Goal: Transaction & Acquisition: Purchase product/service

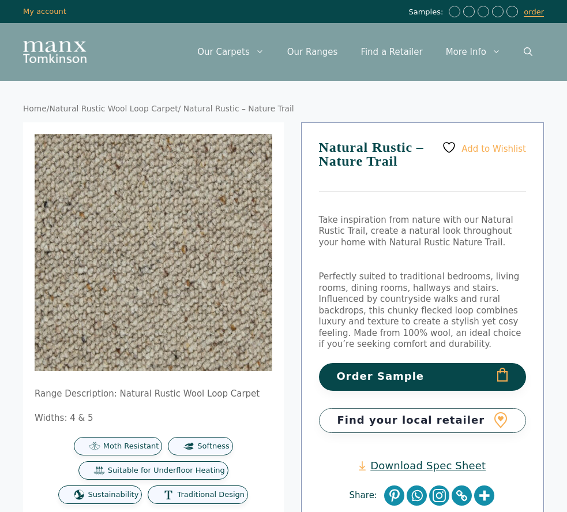
click at [370, 369] on button "Order Sample" at bounding box center [423, 376] width 208 height 27
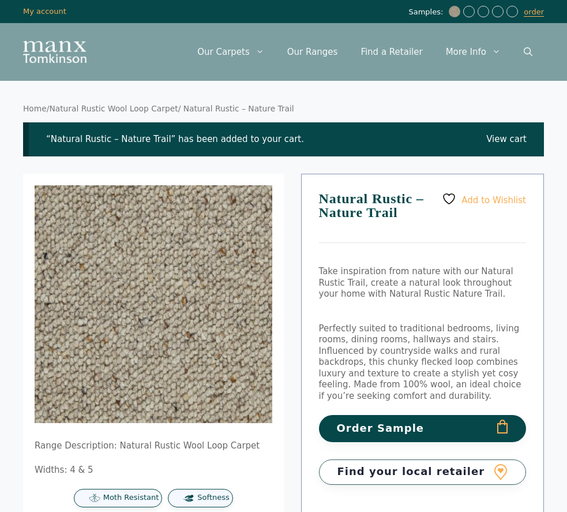
click at [264, 51] on icon "Primary" at bounding box center [260, 51] width 9 height 9
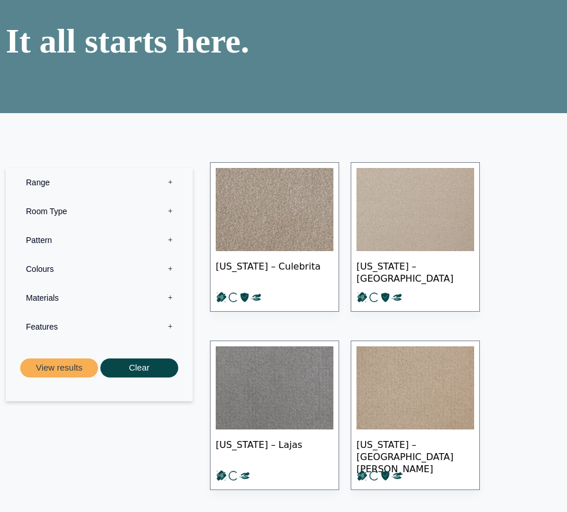
scroll to position [88, 0]
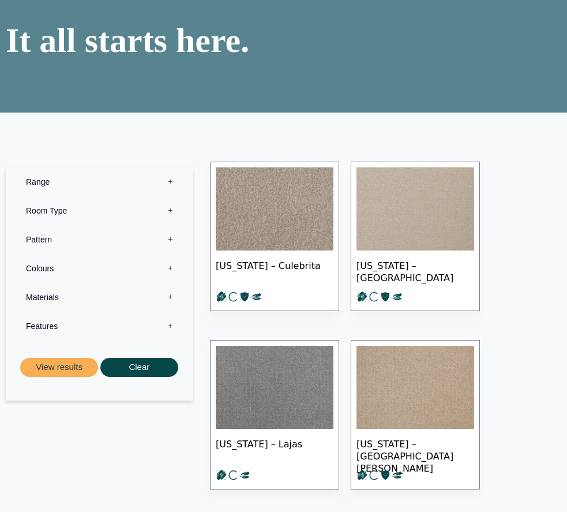
click at [170, 182] on label "Range 0" at bounding box center [99, 181] width 170 height 29
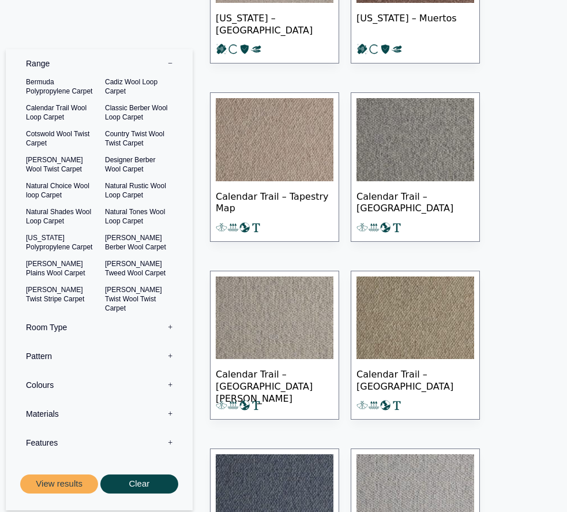
scroll to position [702, 0]
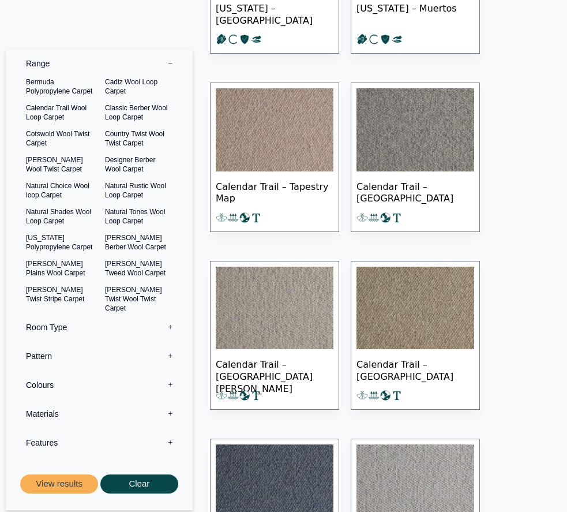
click at [169, 383] on label "Colours 0" at bounding box center [99, 384] width 170 height 29
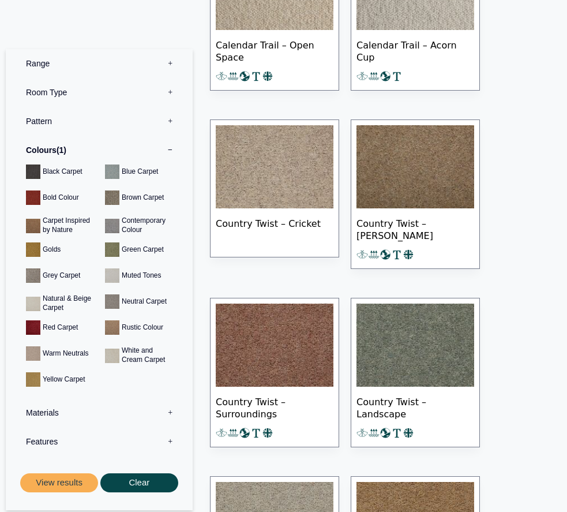
scroll to position [1735, 0]
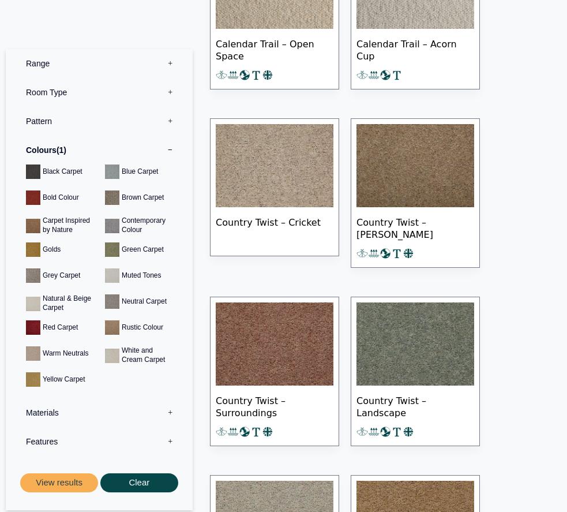
click at [254, 198] on img at bounding box center [275, 165] width 118 height 83
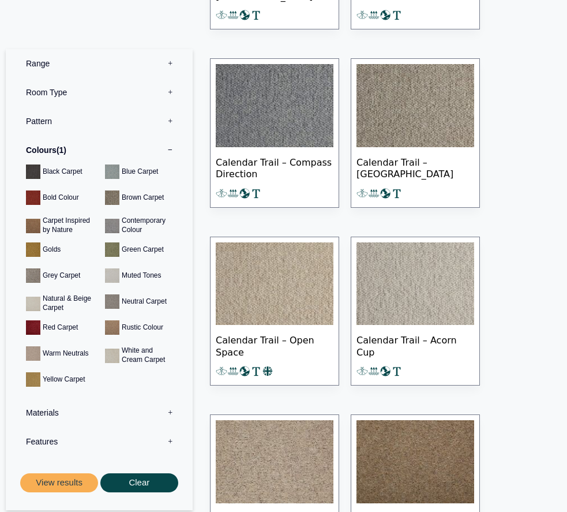
scroll to position [1439, 0]
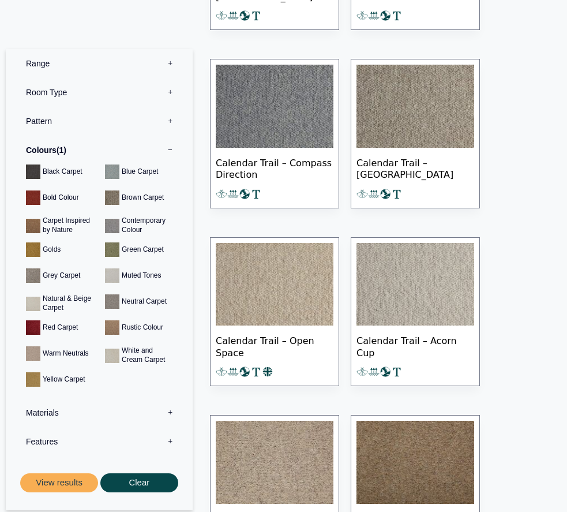
click at [396, 115] on img at bounding box center [416, 106] width 118 height 83
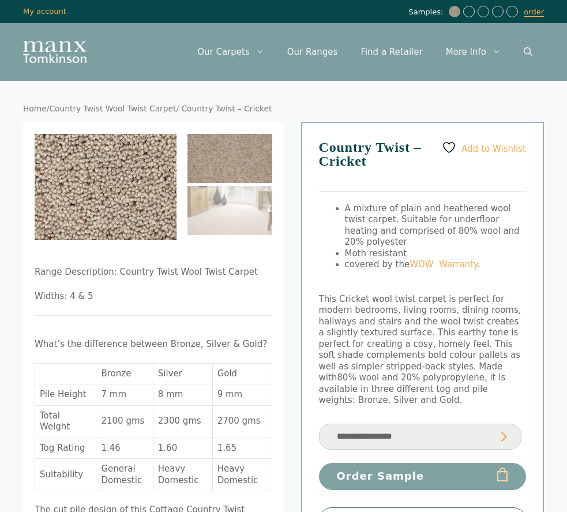
click at [144, 213] on img at bounding box center [19, 125] width 462 height 346
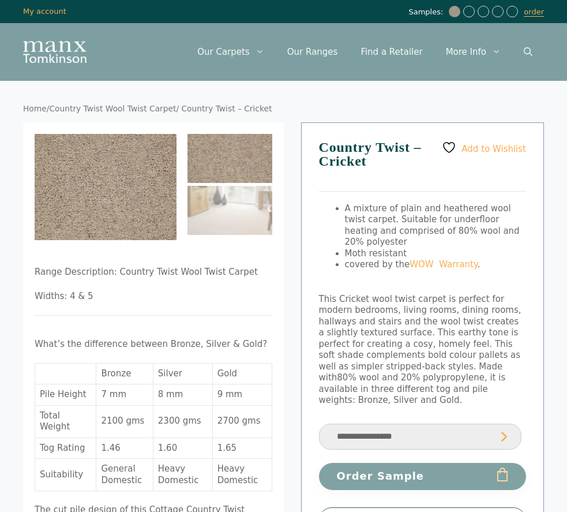
click at [239, 214] on img at bounding box center [230, 210] width 85 height 49
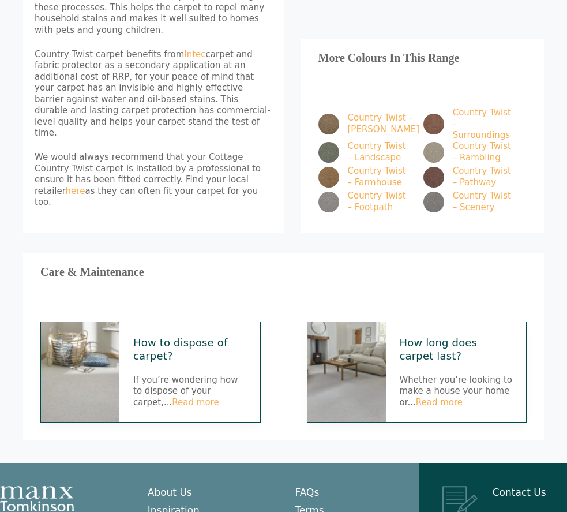
scroll to position [677, 0]
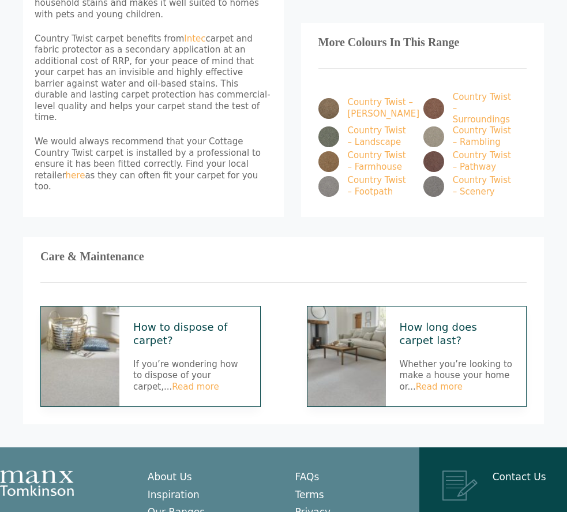
drag, startPoint x: 287, startPoint y: 245, endPoint x: 96, endPoint y: 284, distance: 194.4
click at [96, 306] on img at bounding box center [80, 356] width 78 height 100
click at [315, 306] on img at bounding box center [347, 356] width 78 height 100
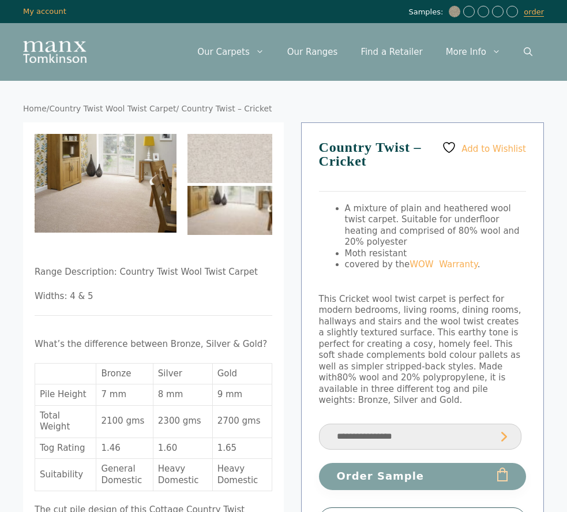
scroll to position [0, 0]
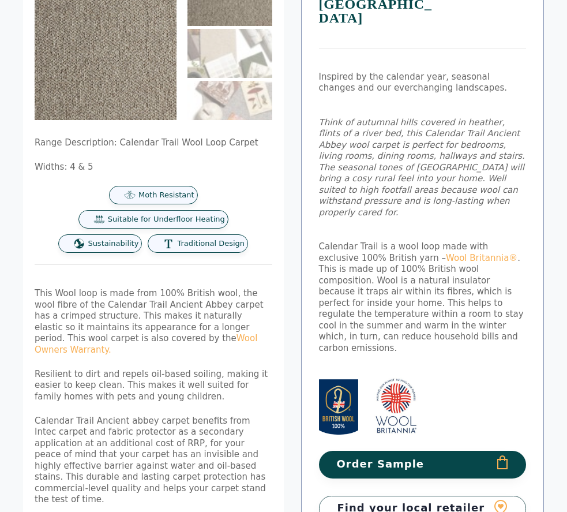
scroll to position [179, 0]
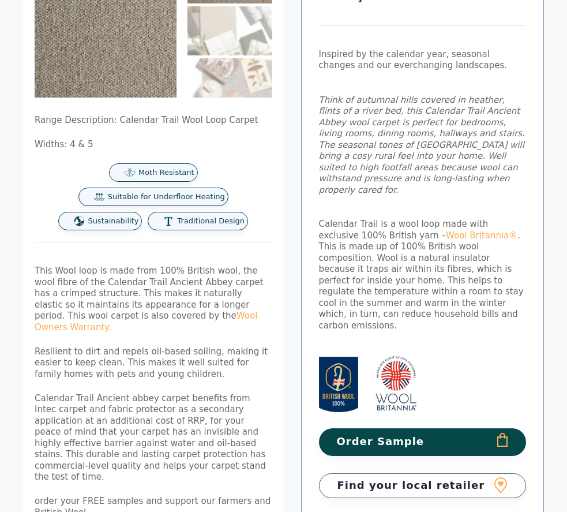
click at [367, 428] on button "Order Sample" at bounding box center [423, 441] width 208 height 27
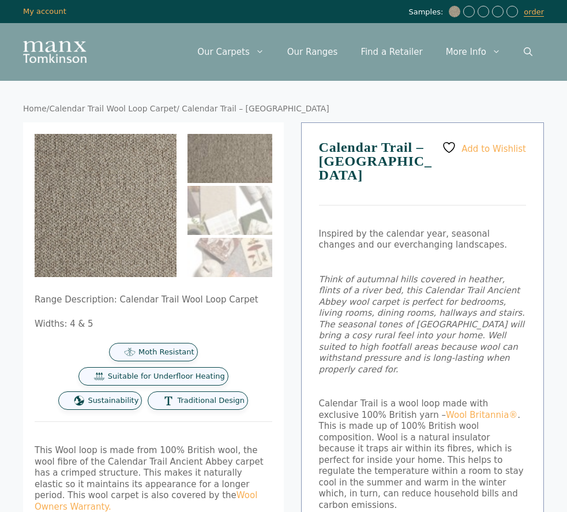
scroll to position [0, 0]
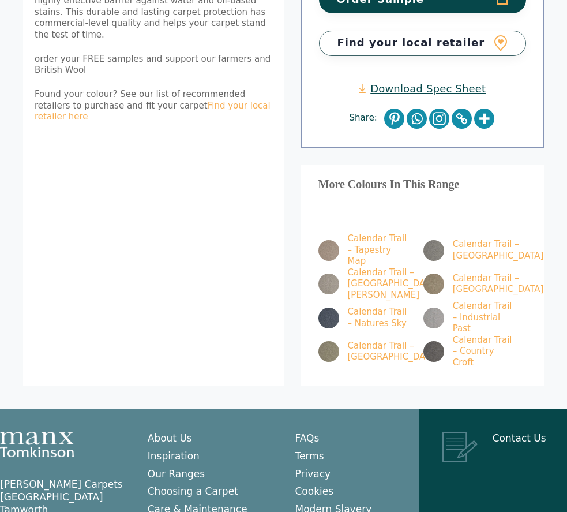
scroll to position [673, 0]
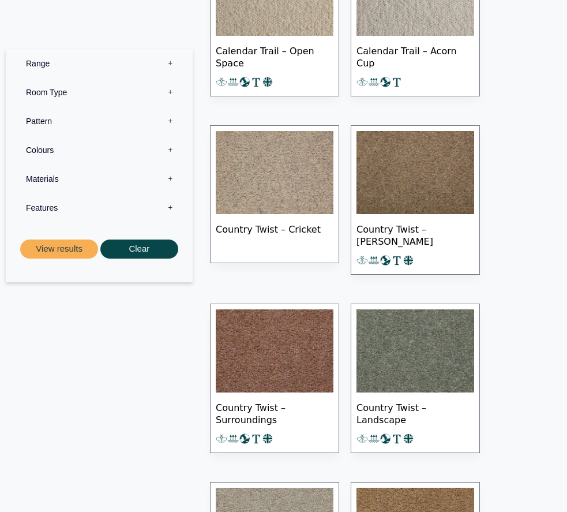
scroll to position [1729, 0]
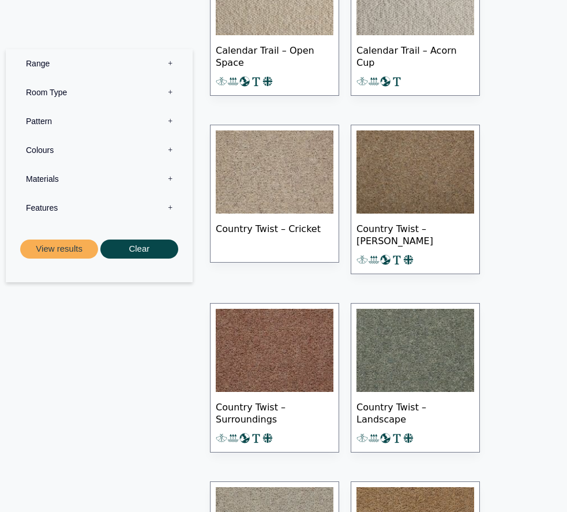
click at [274, 200] on img at bounding box center [275, 171] width 118 height 83
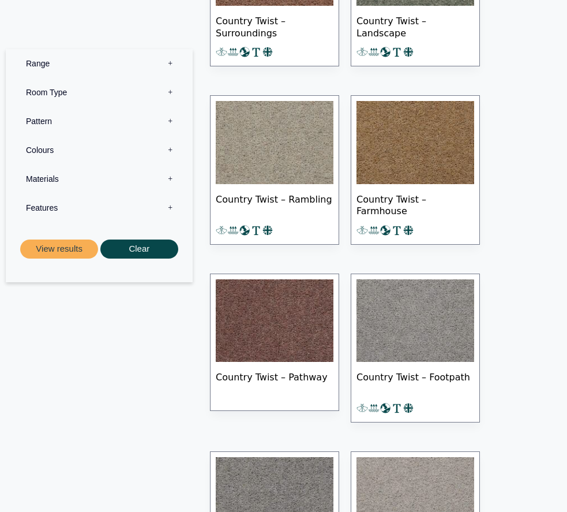
scroll to position [2123, 0]
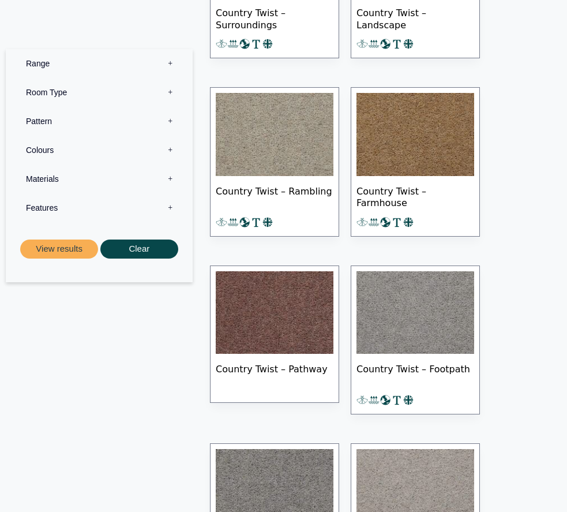
click at [413, 305] on img at bounding box center [416, 312] width 118 height 83
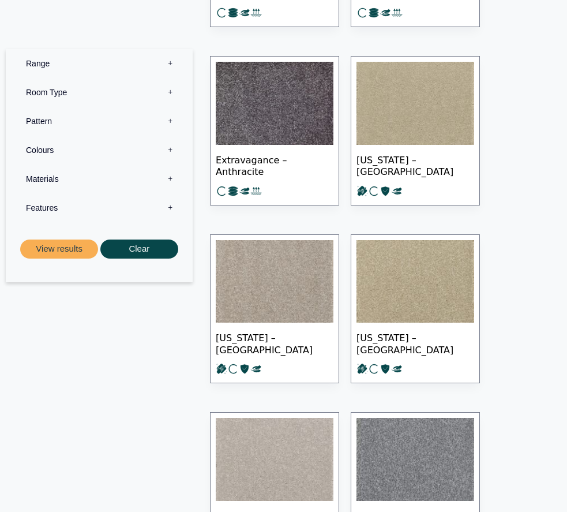
scroll to position [2872, 0]
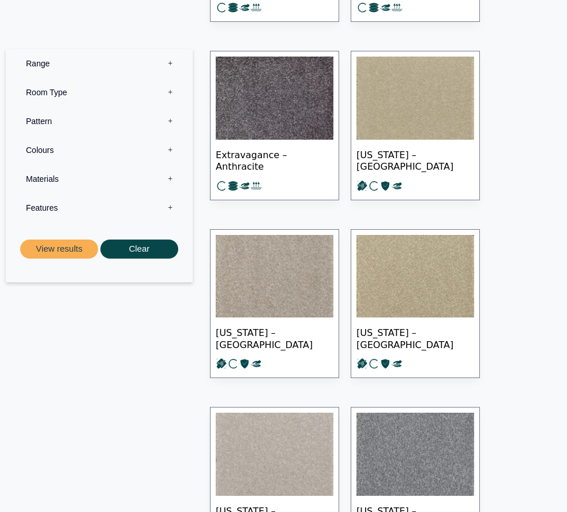
click at [280, 291] on img at bounding box center [275, 276] width 118 height 83
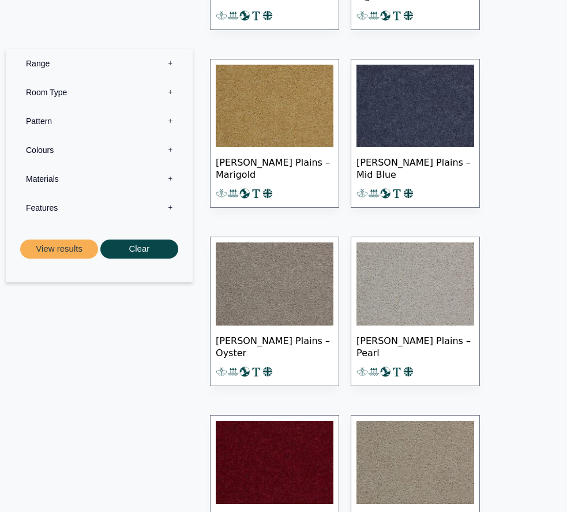
scroll to position [8388, 0]
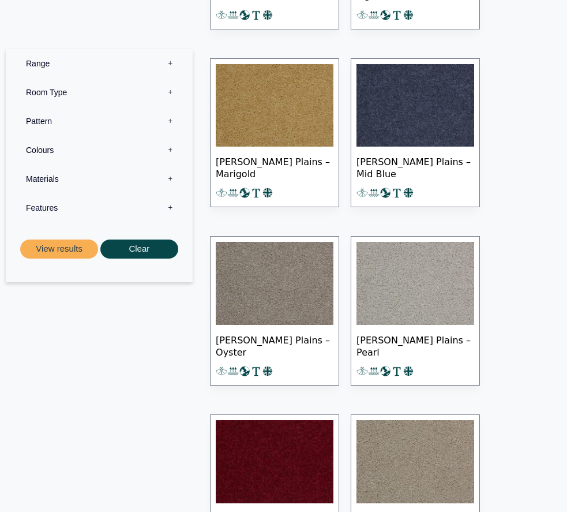
click at [172, 93] on label "Room Type 0" at bounding box center [99, 92] width 170 height 29
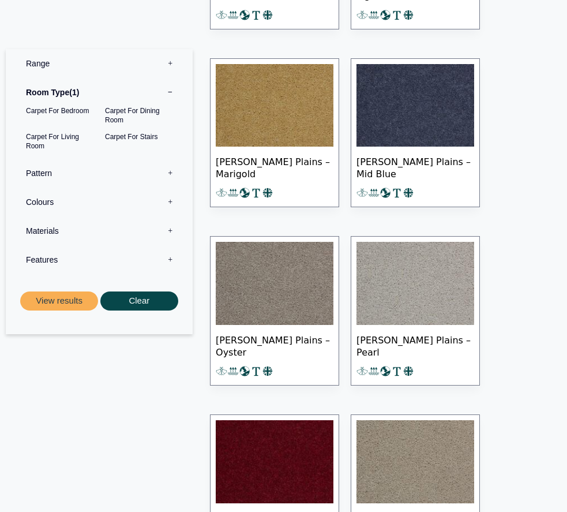
scroll to position [8388, 0]
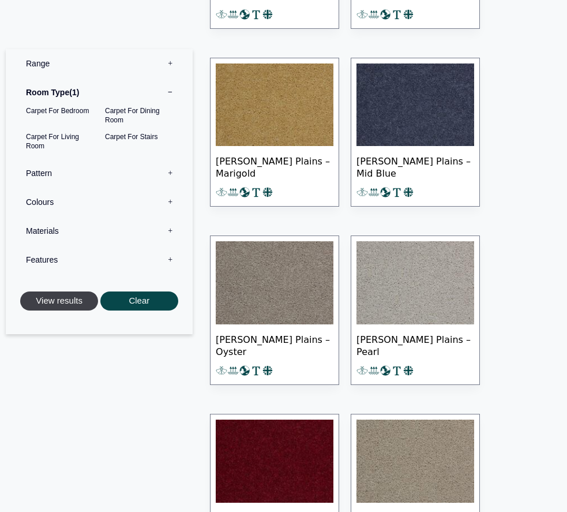
drag, startPoint x: 340, startPoint y: 335, endPoint x: 87, endPoint y: 299, distance: 256.5
click at [87, 299] on button "View results" at bounding box center [59, 300] width 78 height 19
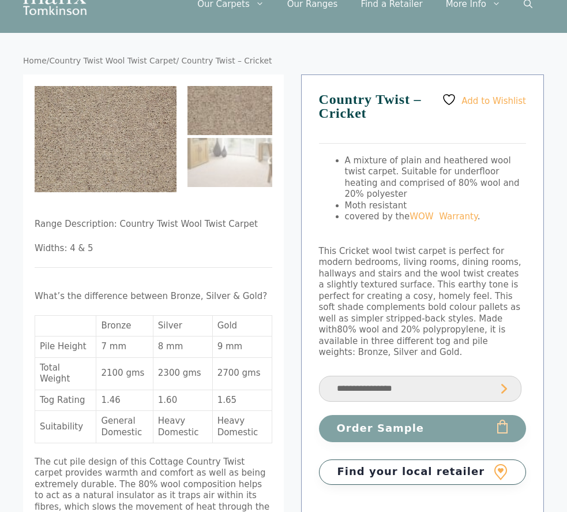
scroll to position [54, 0]
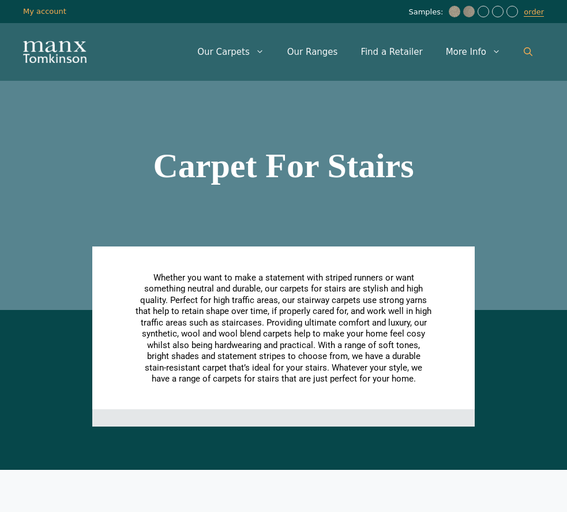
click at [529, 51] on icon "Open Search Bar" at bounding box center [528, 51] width 9 height 9
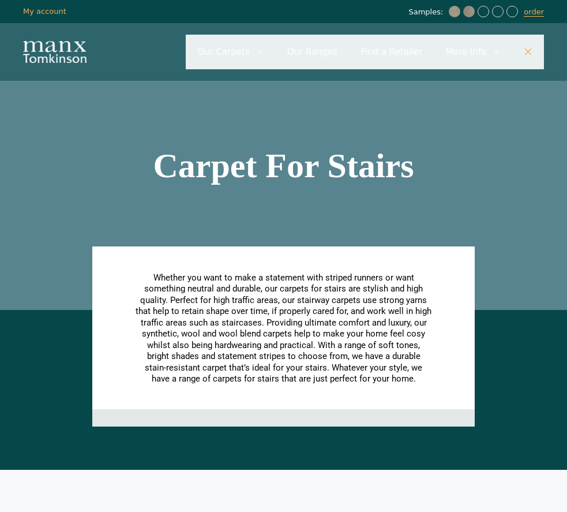
paste input "**********"
type input "**********"
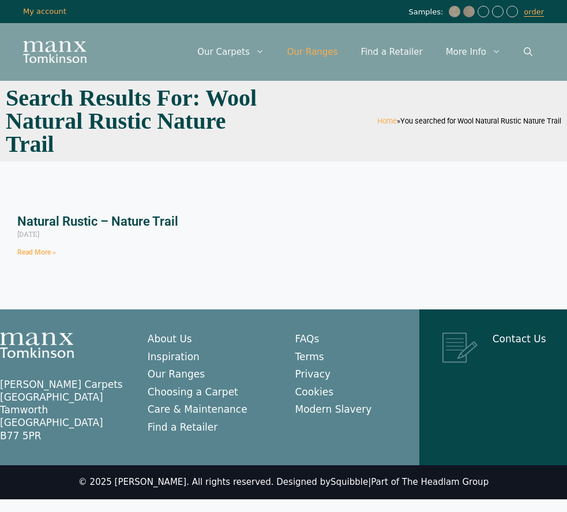
click at [334, 50] on link "Our Ranges" at bounding box center [313, 52] width 74 height 35
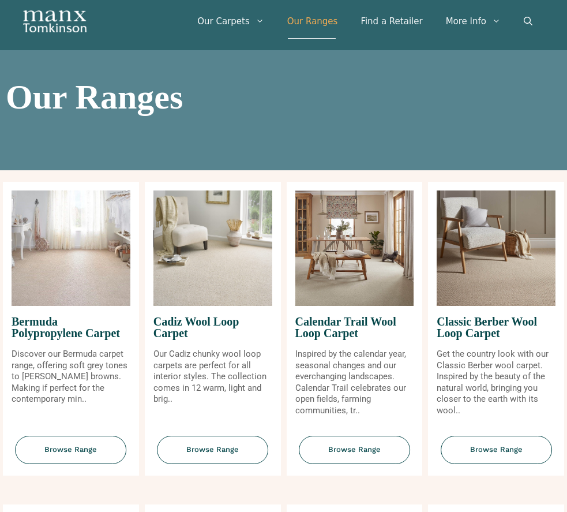
scroll to position [33, 0]
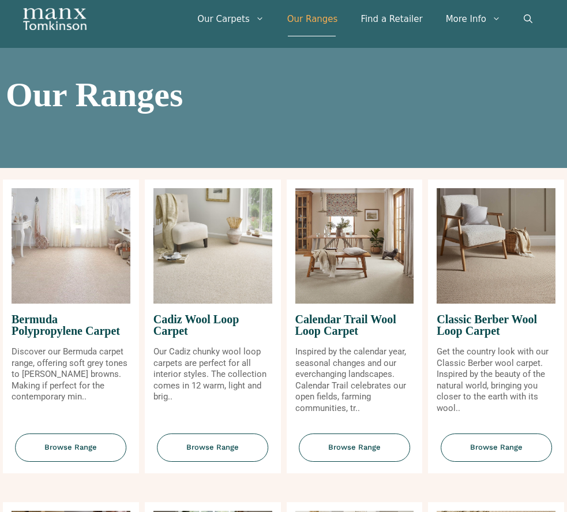
click at [233, 267] on img at bounding box center [212, 245] width 119 height 115
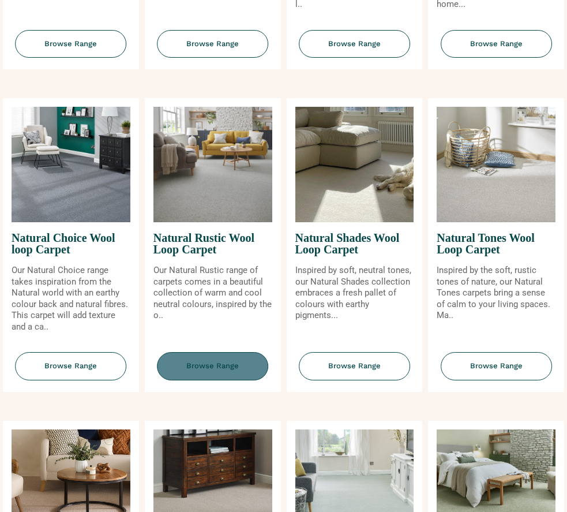
scroll to position [759, 0]
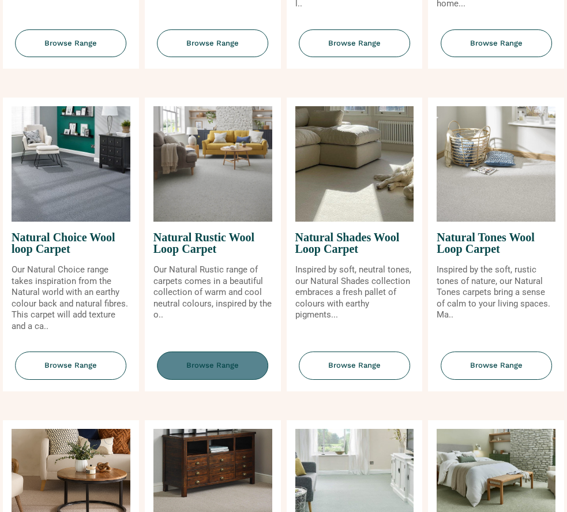
click at [224, 361] on span "Browse Range" at bounding box center [212, 365] width 111 height 28
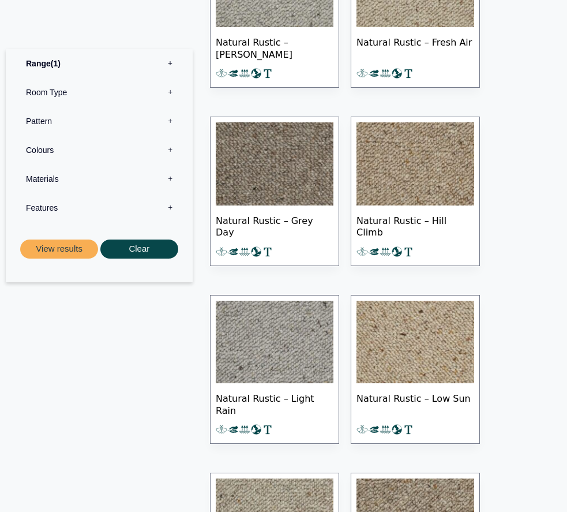
scroll to position [604, 0]
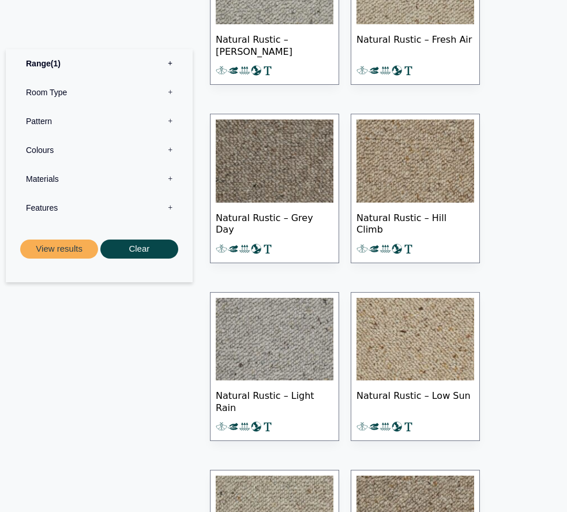
click at [394, 333] on img at bounding box center [416, 339] width 118 height 83
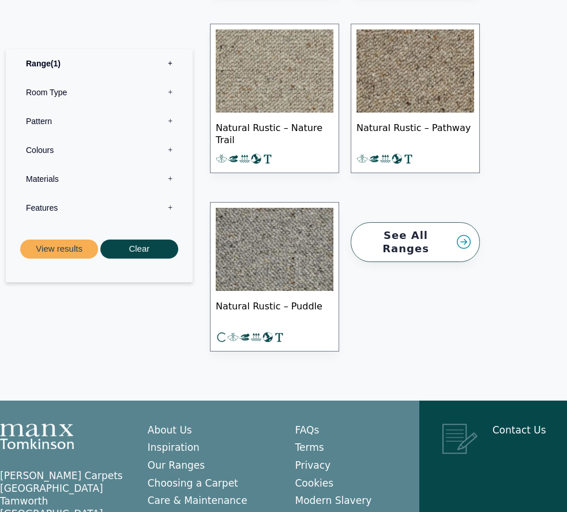
scroll to position [1051, 0]
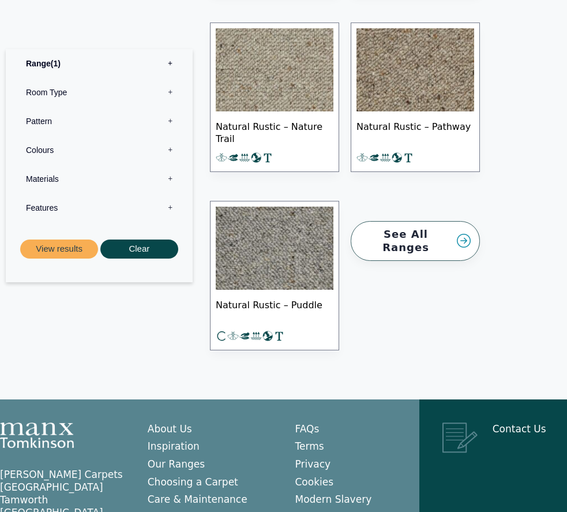
click at [274, 267] on img at bounding box center [275, 248] width 118 height 83
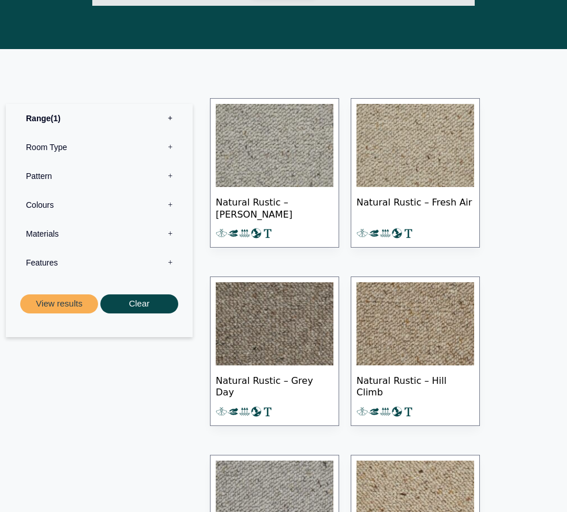
scroll to position [433, 0]
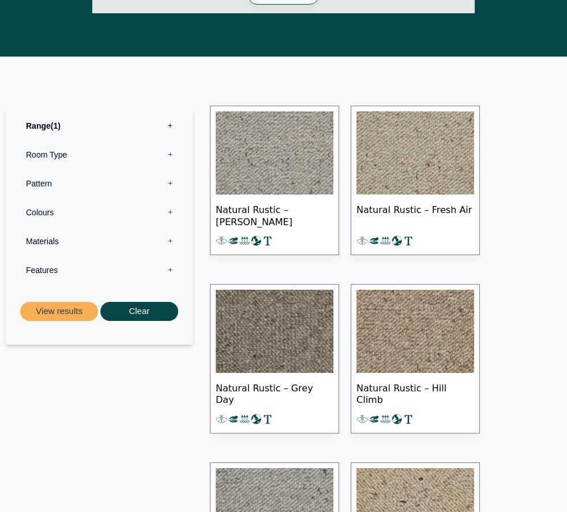
click at [413, 159] on img at bounding box center [416, 152] width 118 height 83
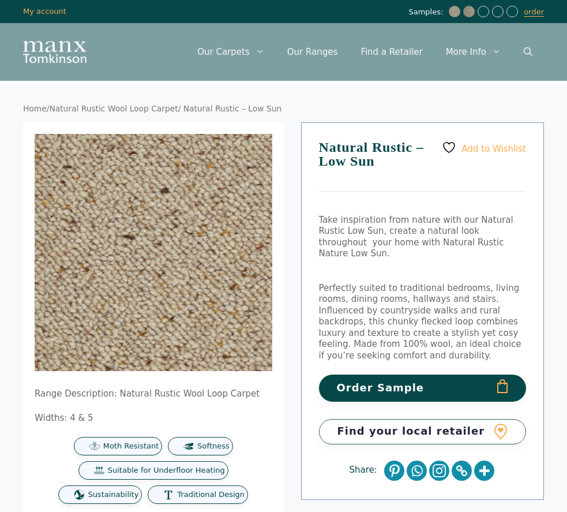
click at [377, 377] on button "Order Sample" at bounding box center [423, 387] width 208 height 27
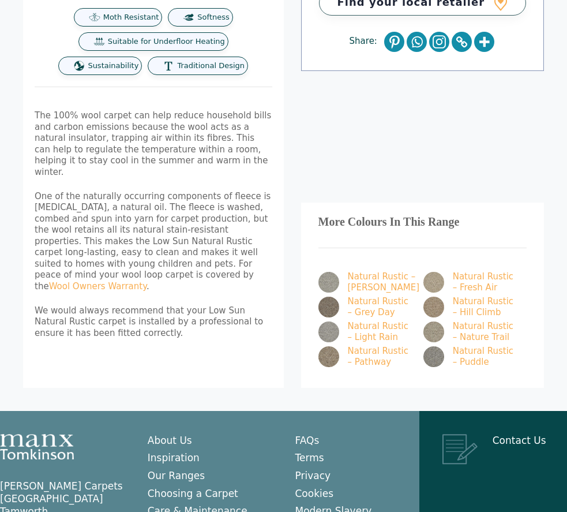
scroll to position [439, 0]
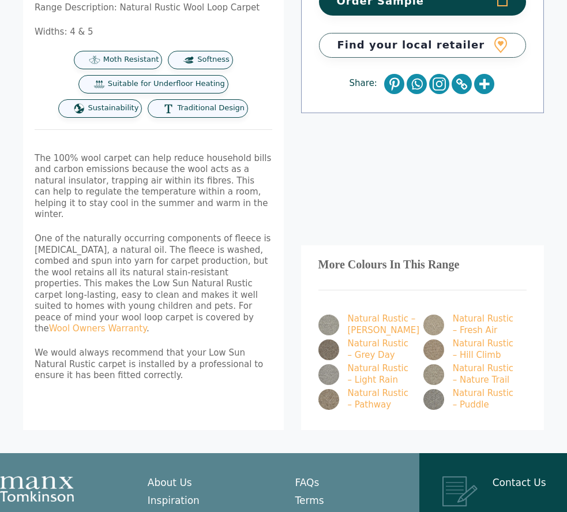
scroll to position [441, 0]
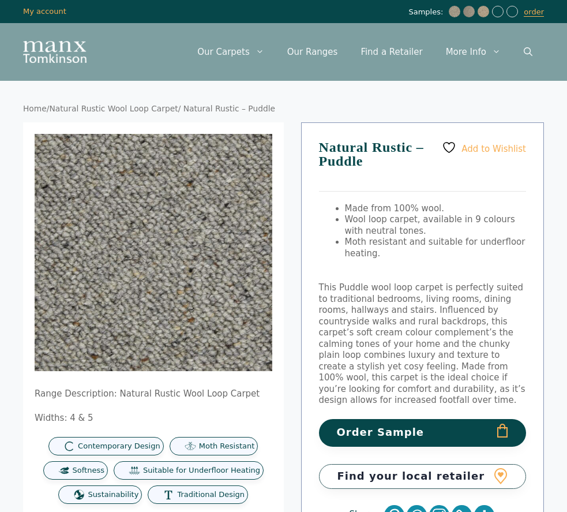
click at [369, 419] on button "Order Sample" at bounding box center [423, 432] width 208 height 27
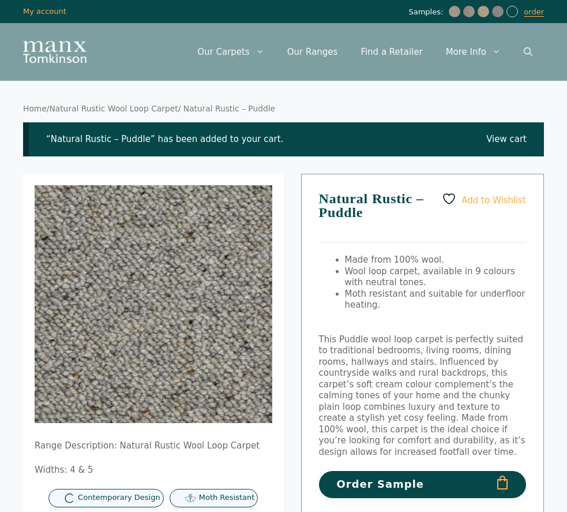
scroll to position [-1, 0]
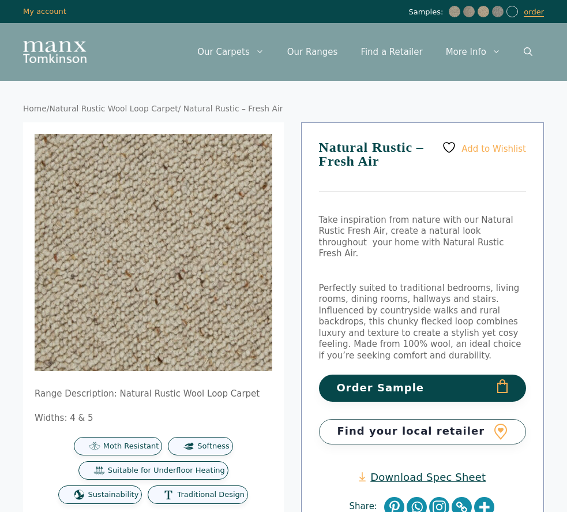
click at [361, 374] on button "Order Sample" at bounding box center [423, 387] width 208 height 27
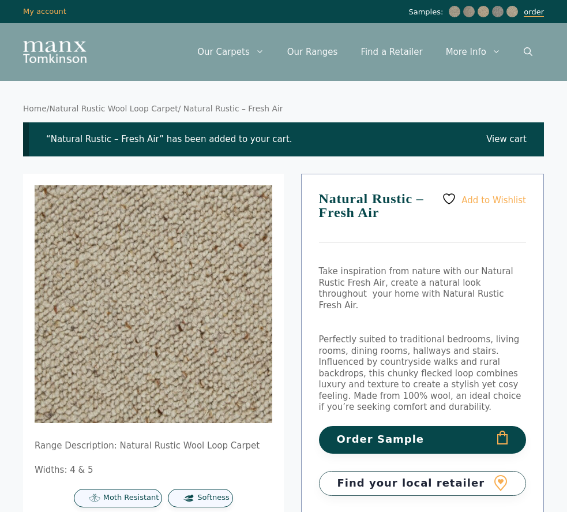
click at [534, 13] on link "order" at bounding box center [534, 12] width 20 height 9
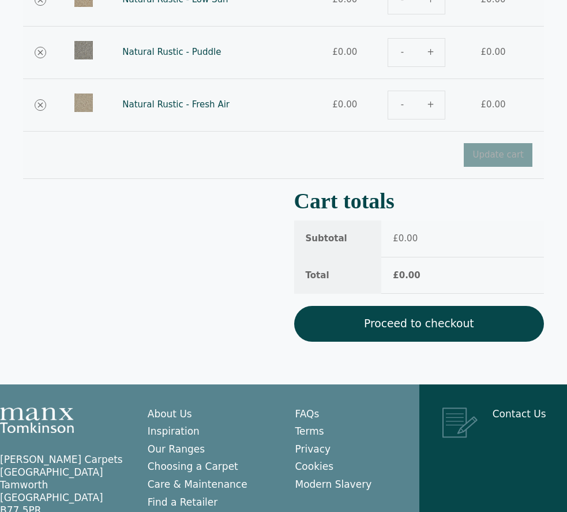
scroll to position [324, 0]
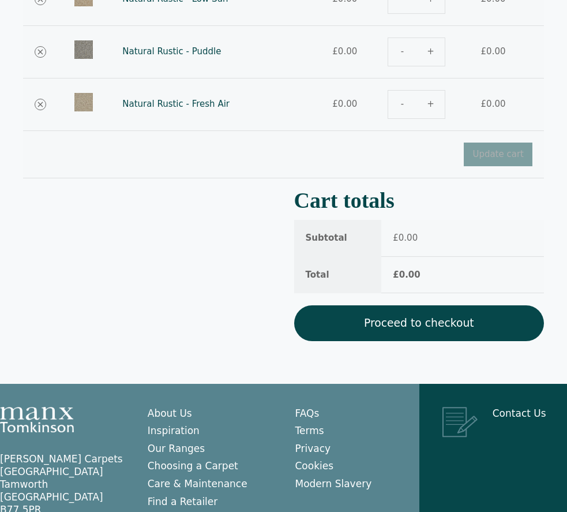
click at [430, 323] on link "Proceed to checkout" at bounding box center [419, 323] width 250 height 36
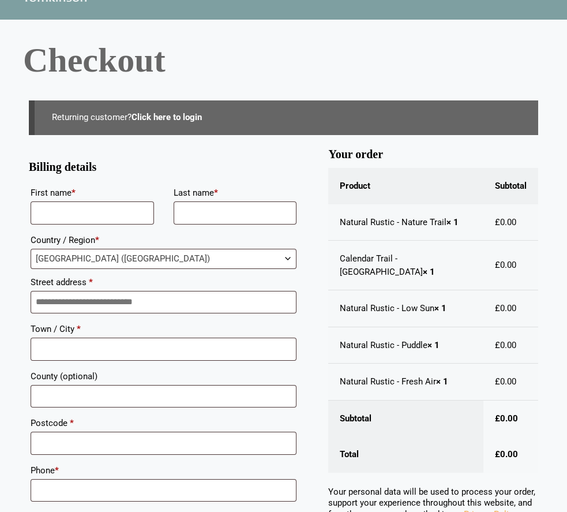
scroll to position [59, 0]
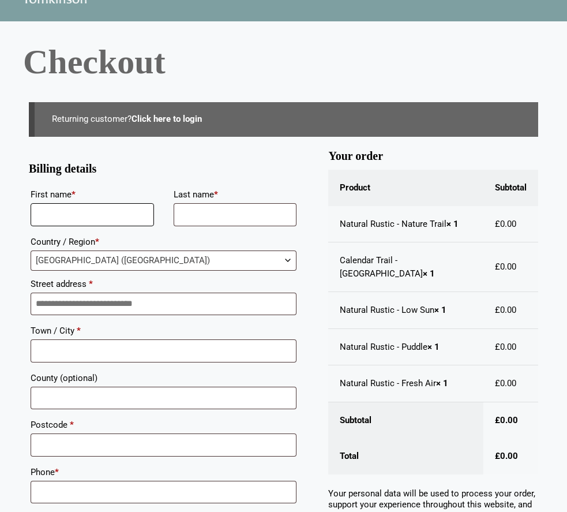
click at [148, 216] on input "First name *" at bounding box center [92, 214] width 123 height 23
type input "*******"
type input "**********"
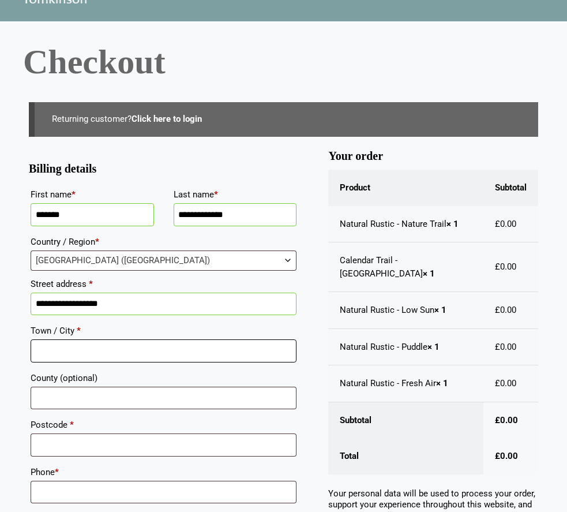
type input "**********"
type input "*******"
type input "********"
type input "**********"
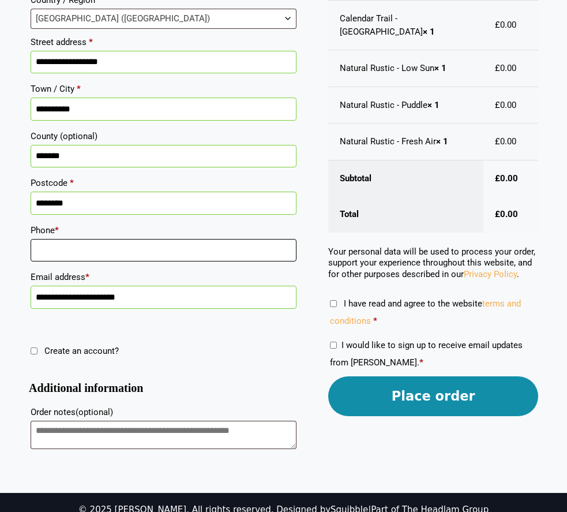
scroll to position [301, 0]
click at [284, 252] on input "Phone *" at bounding box center [164, 250] width 266 height 23
type input "**********"
click at [155, 241] on input "**********" at bounding box center [164, 250] width 266 height 23
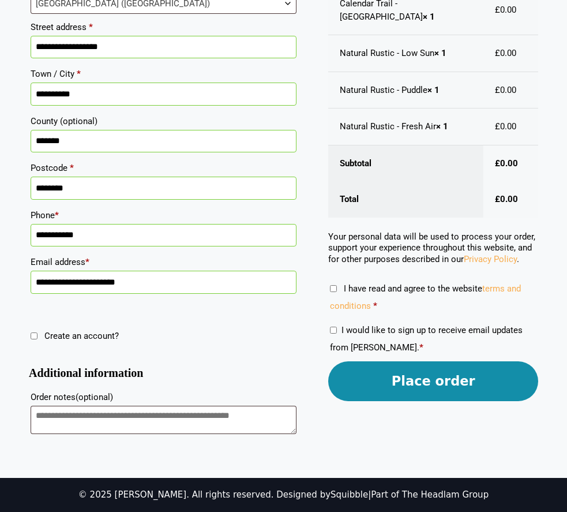
scroll to position [317, 0]
click at [403, 380] on button "Place order" at bounding box center [433, 381] width 210 height 40
